Goal: Contribute content

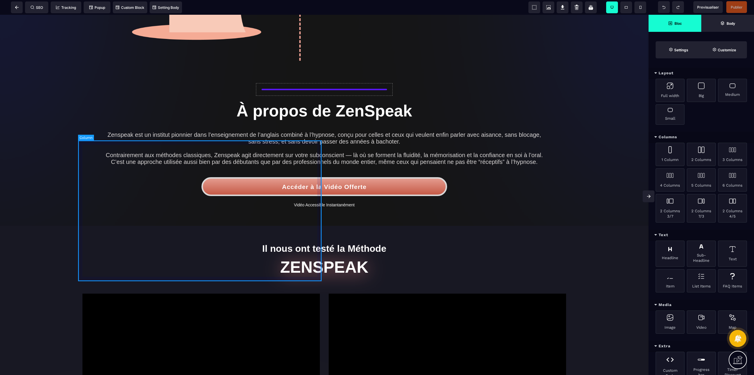
scroll to position [663, 0]
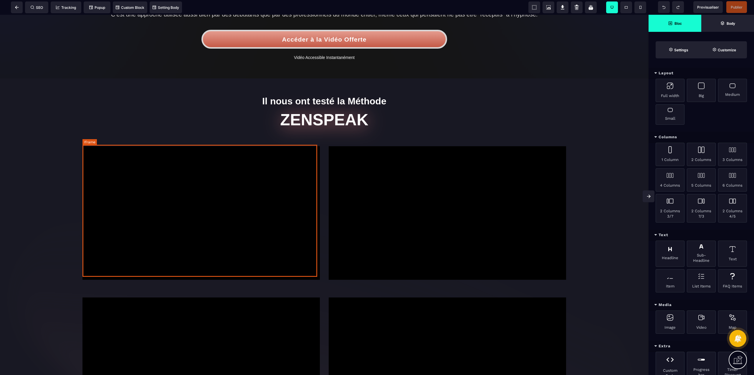
click at [265, 219] on div at bounding box center [200, 212] width 237 height 133
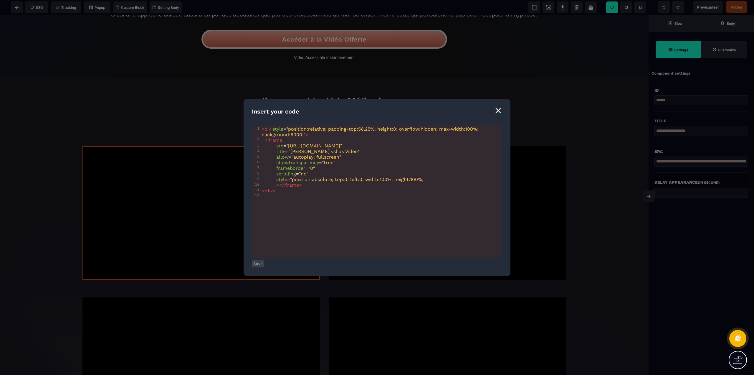
click at [499, 111] on div "⨯" at bounding box center [498, 110] width 8 height 11
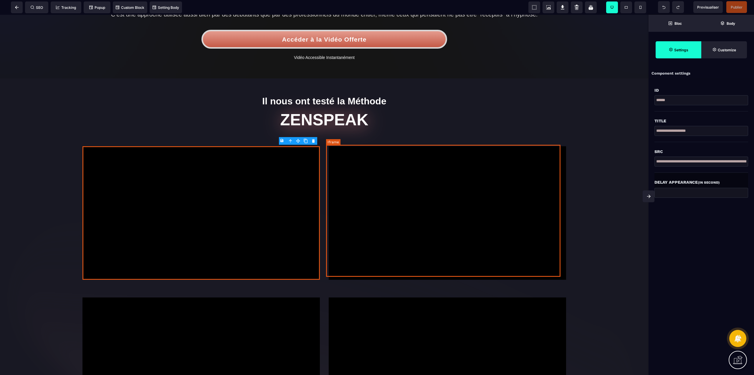
click at [389, 204] on div at bounding box center [447, 212] width 237 height 133
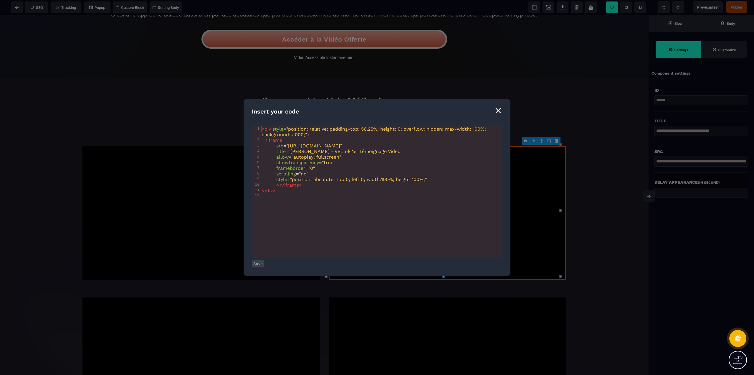
click at [498, 111] on div "⨯" at bounding box center [498, 110] width 8 height 11
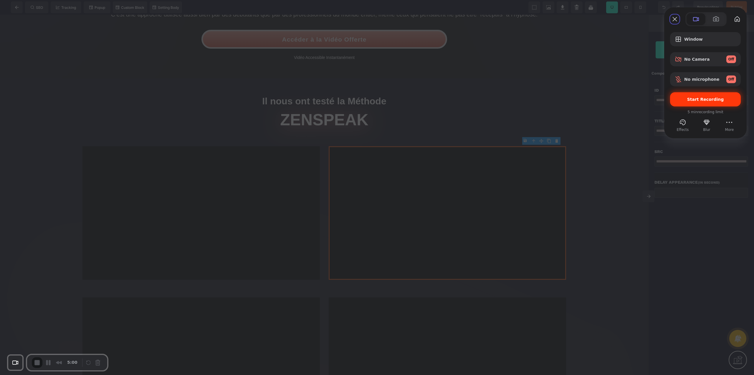
click at [689, 95] on div "Start Recording" at bounding box center [705, 99] width 71 height 14
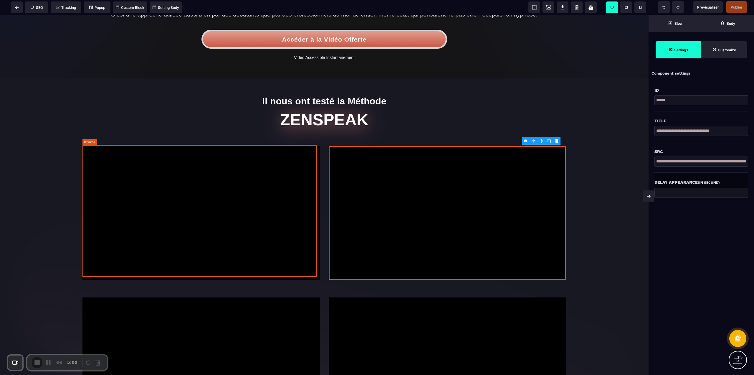
click at [255, 198] on div at bounding box center [200, 212] width 237 height 133
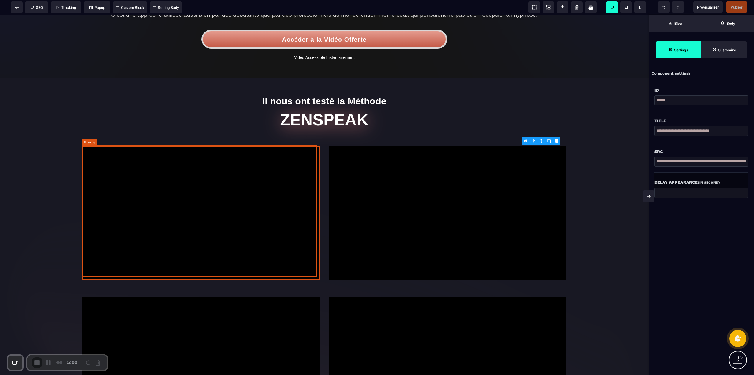
click at [255, 198] on div at bounding box center [200, 212] width 237 height 133
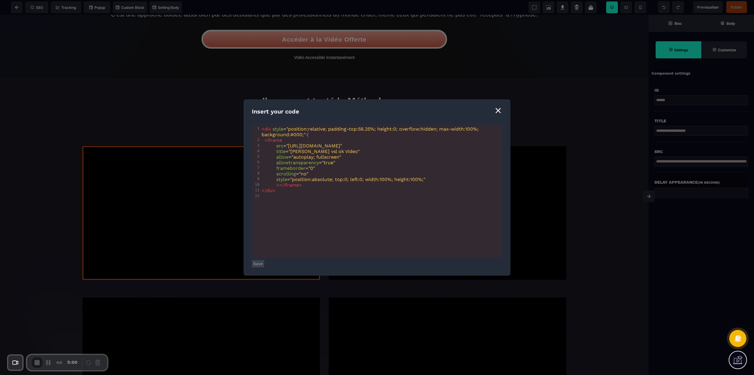
click at [327, 132] on pre "< div style = "position:relative; padding-top:56.25%; height:0; overflow:hidden…" at bounding box center [382, 131] width 244 height 11
type textarea "**********"
drag, startPoint x: 327, startPoint y: 131, endPoint x: 394, endPoint y: 128, distance: 66.7
click at [394, 128] on pre "< div style = "position:relative; padding-top:56.25%; height:0; overflow:hidden…" at bounding box center [382, 131] width 244 height 11
type textarea "**********"
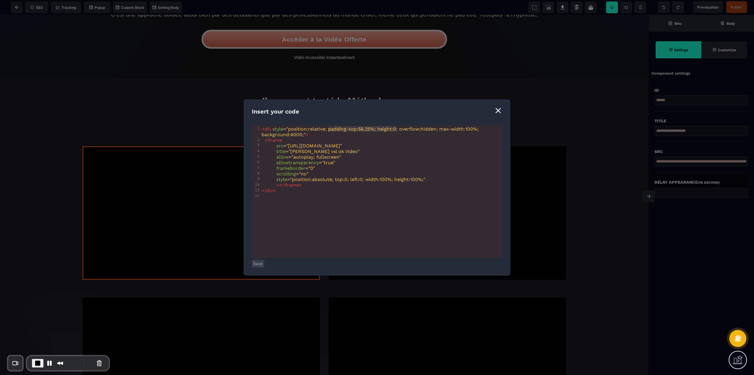
drag, startPoint x: 328, startPoint y: 129, endPoint x: 396, endPoint y: 130, distance: 68.0
click at [396, 130] on body "B I U S A ******* Iframe SEO Tracking" at bounding box center [377, 187] width 754 height 375
click at [256, 262] on button "Save" at bounding box center [258, 263] width 12 height 7
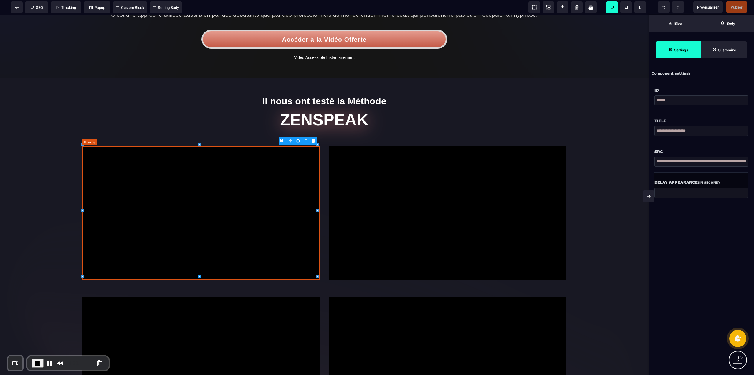
click at [271, 176] on div at bounding box center [200, 212] width 237 height 133
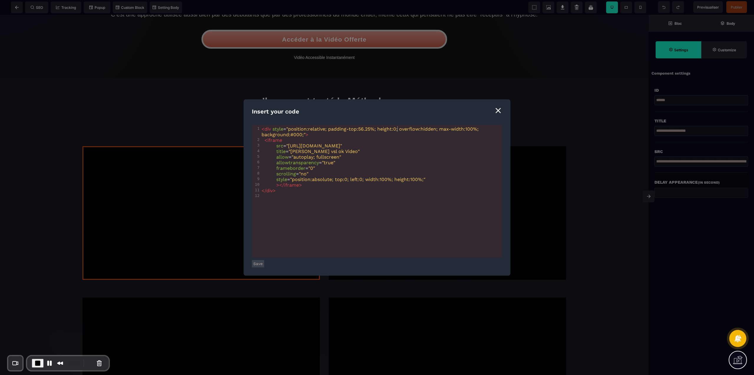
click at [397, 127] on span ""position:relative; padding-top:56.25%; height:0; overflow:hidden; max-width:10…" at bounding box center [370, 131] width 219 height 11
click at [260, 264] on button "Save" at bounding box center [258, 263] width 12 height 7
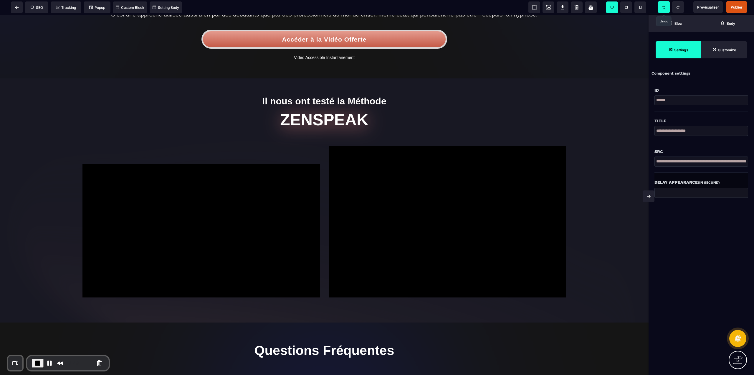
click at [661, 7] on span at bounding box center [664, 7] width 12 height 12
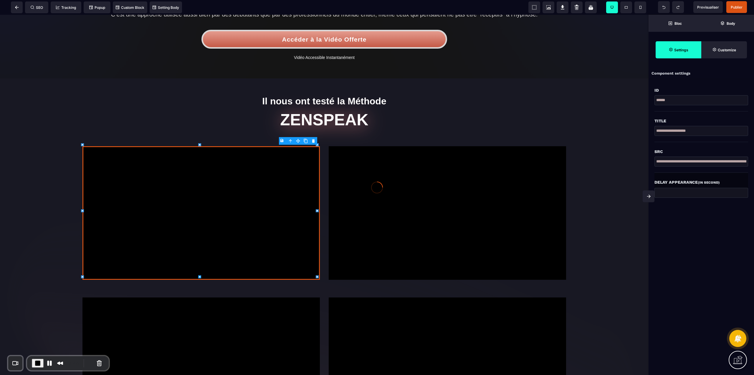
click at [273, 185] on div at bounding box center [377, 187] width 754 height 375
drag, startPoint x: 273, startPoint y: 200, endPoint x: 273, endPoint y: 185, distance: 14.7
click at [273, 185] on div at bounding box center [200, 212] width 237 height 133
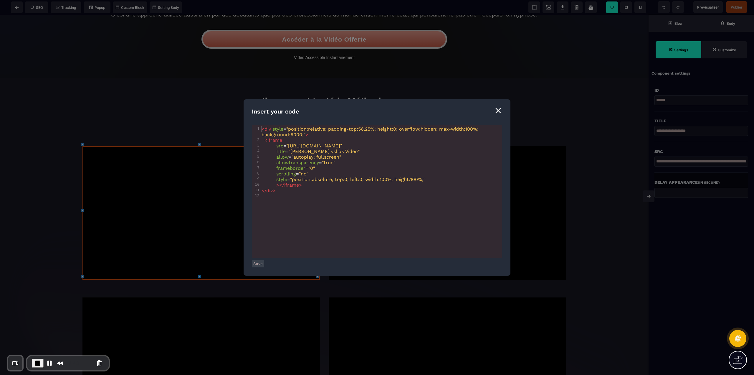
click at [396, 127] on span ""position:relative; padding-top:56.25%; height:0; overflow:hidden; max-width:10…" at bounding box center [370, 131] width 219 height 11
type textarea "****"
click at [259, 265] on button "Save" at bounding box center [258, 263] width 12 height 7
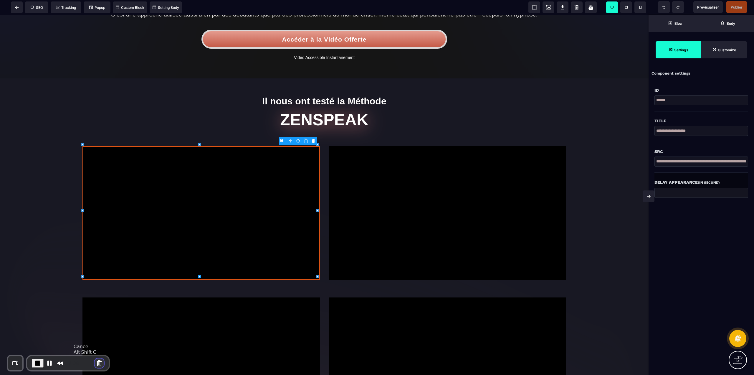
click at [95, 364] on button "Cancel Recording" at bounding box center [99, 362] width 9 height 9
click at [705, 7] on span "Previsualiser" at bounding box center [708, 7] width 22 height 4
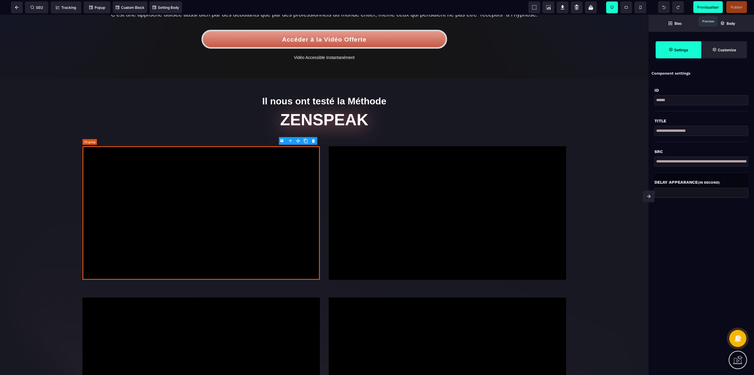
click at [243, 188] on div at bounding box center [200, 212] width 237 height 133
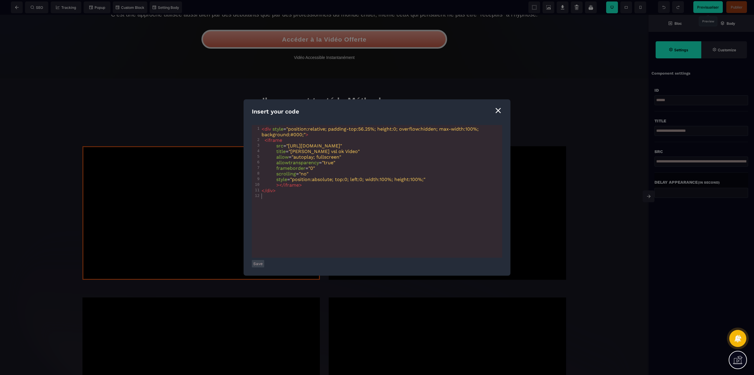
click at [286, 205] on div "xxxxxxxxxx 12 1 < div style = "position:relative; padding-top:56.25%; height:0;…" at bounding box center [384, 198] width 265 height 147
type textarea "**********"
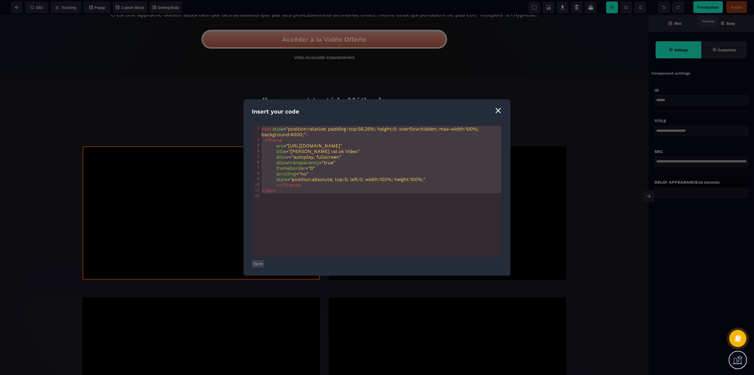
click at [498, 107] on div "⨯" at bounding box center [498, 110] width 8 height 11
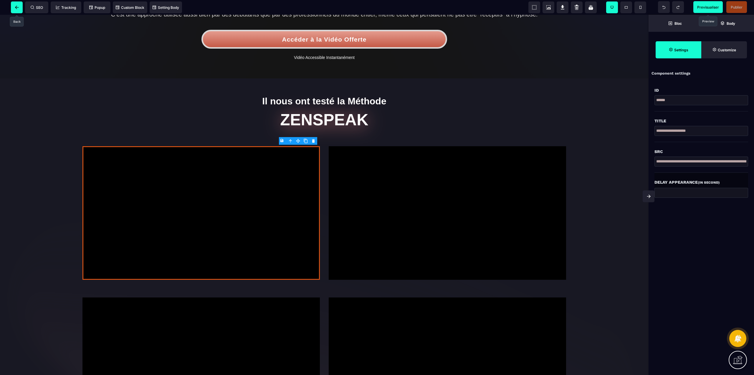
click at [15, 9] on icon at bounding box center [17, 8] width 4 height 4
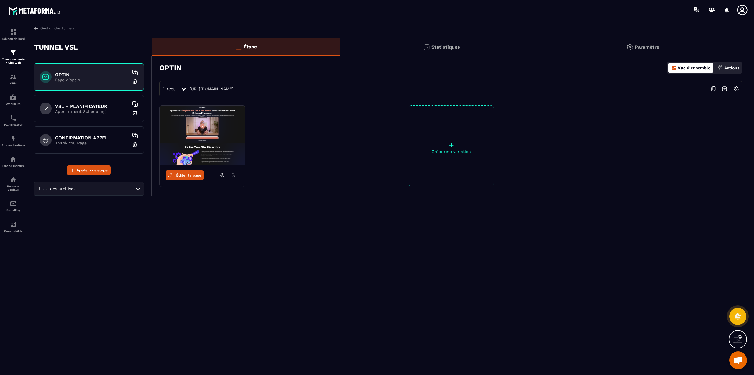
click at [738, 11] on icon at bounding box center [742, 10] width 12 height 12
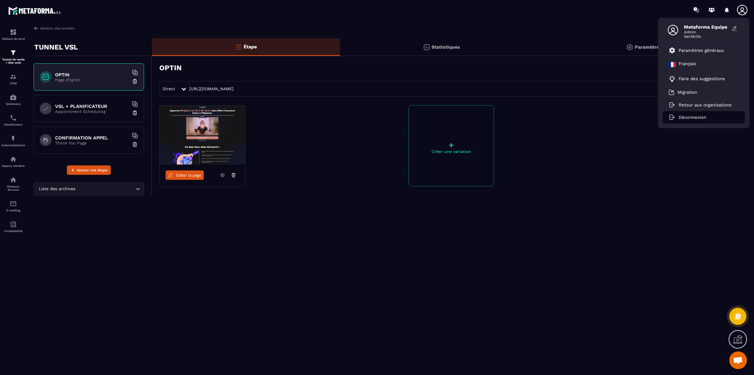
click at [692, 116] on p "Déconnexion" at bounding box center [692, 117] width 28 height 5
